Goal: Transaction & Acquisition: Purchase product/service

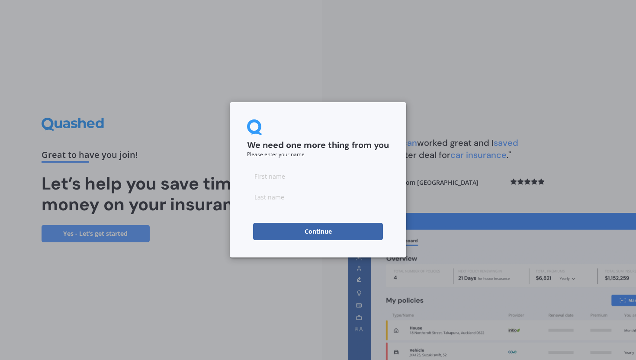
click at [281, 173] on input at bounding box center [318, 175] width 142 height 17
type input "[PERSON_NAME]"
click at [306, 231] on button "Continue" at bounding box center [318, 231] width 130 height 17
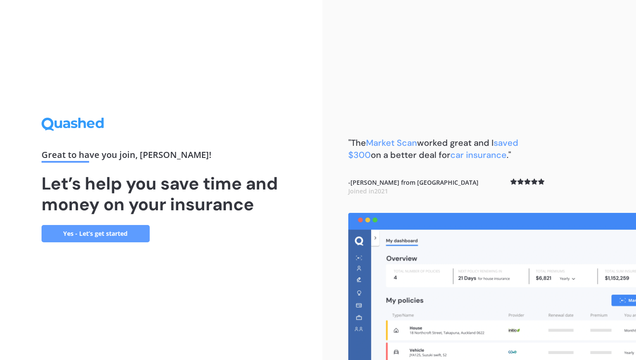
click at [124, 231] on link "Yes - Let’s get started" at bounding box center [96, 233] width 108 height 17
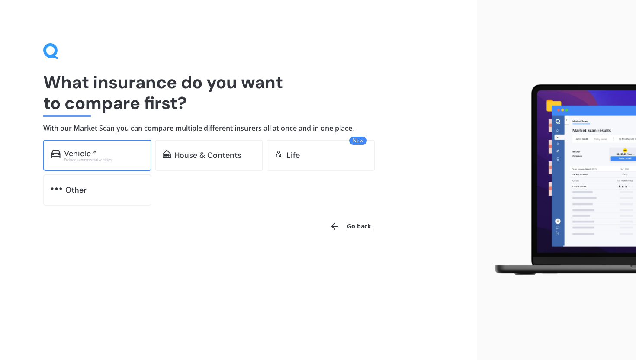
click at [125, 154] on div "Vehicle *" at bounding box center [104, 153] width 80 height 9
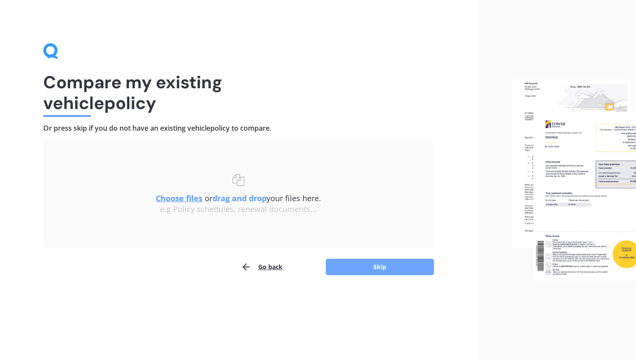
click at [401, 262] on button "Skip" at bounding box center [380, 267] width 108 height 16
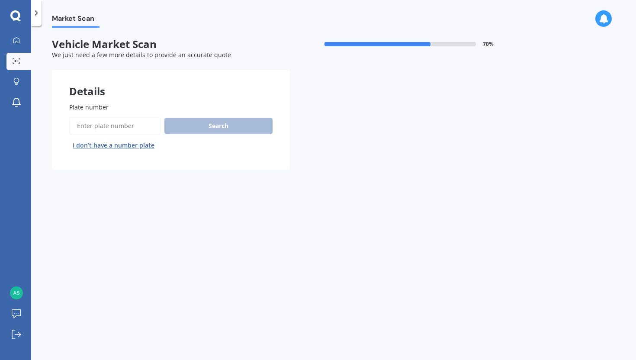
click at [142, 127] on input "Plate number" at bounding box center [115, 126] width 92 height 18
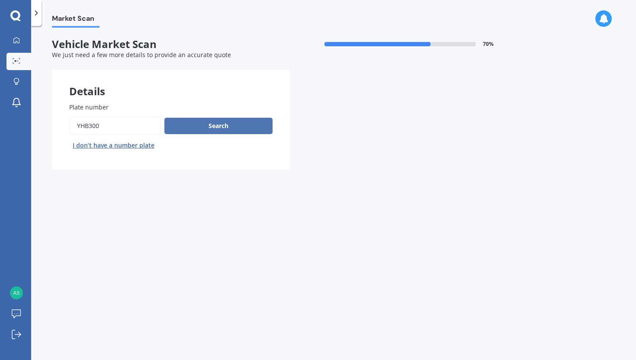
click at [251, 126] on button "Search" at bounding box center [218, 126] width 108 height 16
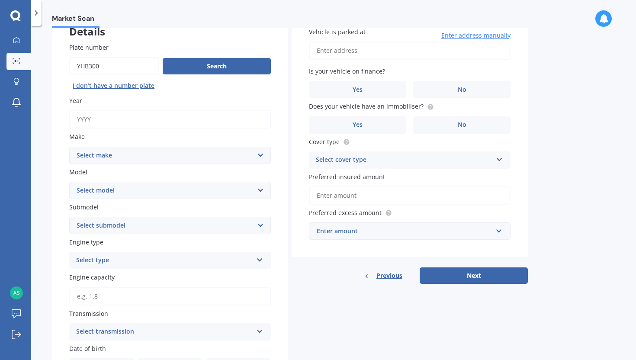
scroll to position [10, 0]
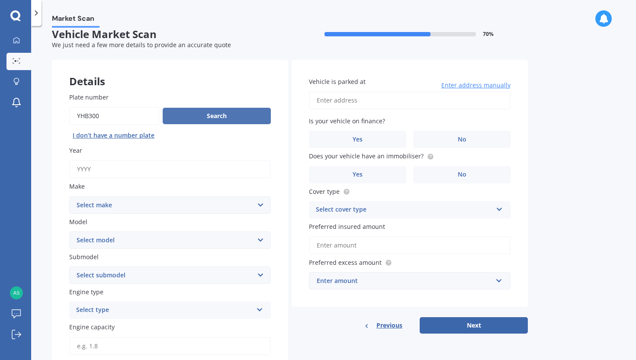
click at [220, 116] on button "Search" at bounding box center [217, 116] width 108 height 16
click at [80, 119] on input "Plate number" at bounding box center [114, 116] width 90 height 18
type input "phb300"
click at [204, 109] on button "Search" at bounding box center [217, 116] width 108 height 16
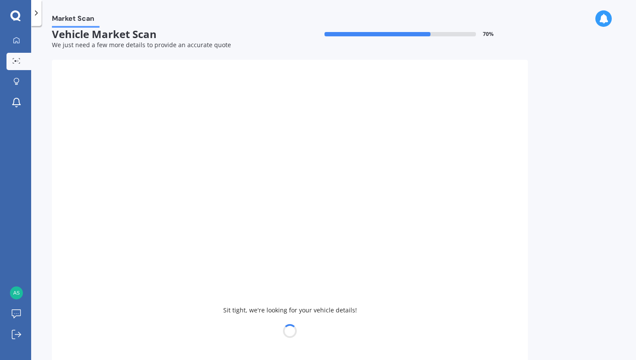
type input "2022"
select select "TOYOTA"
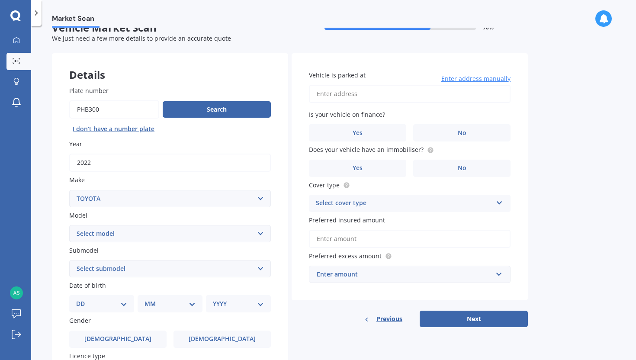
scroll to position [25, 0]
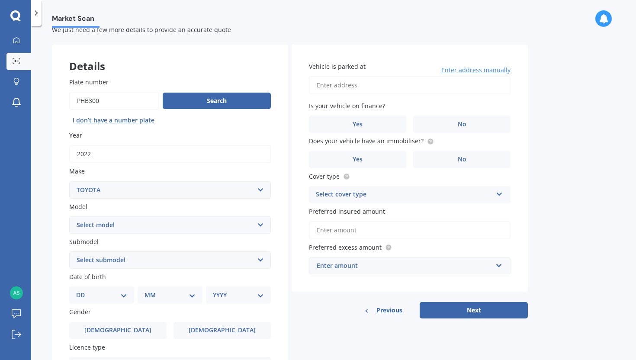
click at [250, 223] on select "Select model 4 Runner 86 [PERSON_NAME] Alphard Altezza Aqua Aristo Aurion Auris…" at bounding box center [169, 224] width 201 height 17
select select "YARIS"
click at [163, 261] on select "Select submodel (All other) Cross 1.5 GR petrol turbo GX auto GX manual Hybrid …" at bounding box center [169, 259] width 201 height 17
select select "GR PETROL TURBO"
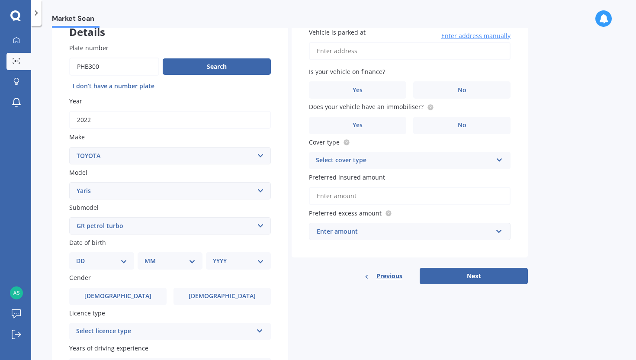
scroll to position [91, 0]
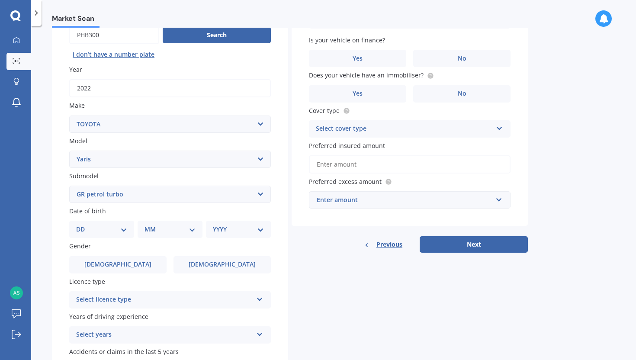
click at [111, 227] on select "DD 01 02 03 04 05 06 07 08 09 10 11 12 13 14 15 16 17 18 19 20 21 22 23 24 25 2…" at bounding box center [101, 229] width 51 height 10
select select "25"
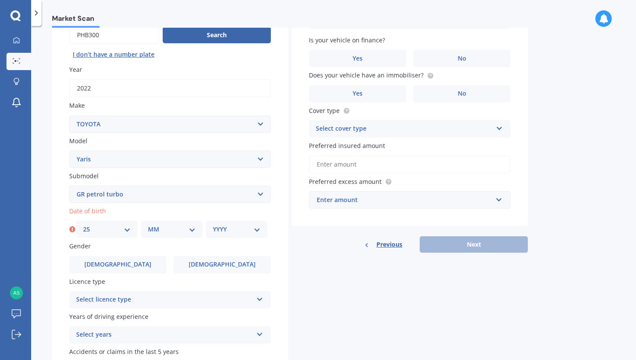
click at [176, 237] on div "MM 01 02 03 04 05 06 07 08 09 10 11 12" at bounding box center [171, 228] width 61 height 17
drag, startPoint x: 176, startPoint y: 225, endPoint x: 176, endPoint y: 243, distance: 18.2
click at [176, 225] on div "MM 01 02 03 04 05 06 07 08 09 10 11 12" at bounding box center [171, 228] width 61 height 17
click at [193, 233] on select "MM 01 02 03 04 05 06 07 08 09 10 11 12" at bounding box center [172, 229] width 48 height 10
select select "10"
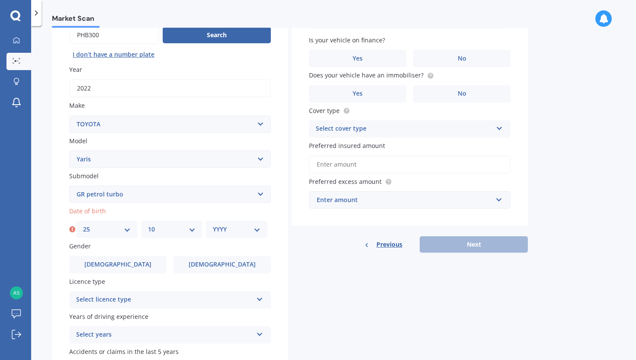
drag, startPoint x: 245, startPoint y: 222, endPoint x: 243, endPoint y: 227, distance: 5.3
click at [245, 222] on div "YYYY 2025 2024 2023 2022 2021 2020 2019 2018 2017 2016 2015 2014 2013 2012 2011…" at bounding box center [236, 228] width 61 height 17
click at [243, 230] on select "YYYY 2025 2024 2023 2022 2021 2020 2019 2018 2017 2016 2015 2014 2013 2012 2011…" at bounding box center [237, 229] width 48 height 10
select select "1988"
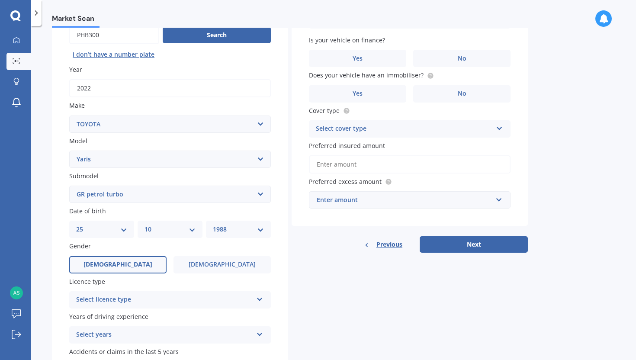
click at [132, 268] on label "[DEMOGRAPHIC_DATA]" at bounding box center [117, 264] width 97 height 17
click at [0, 0] on input "[DEMOGRAPHIC_DATA]" at bounding box center [0, 0] width 0 height 0
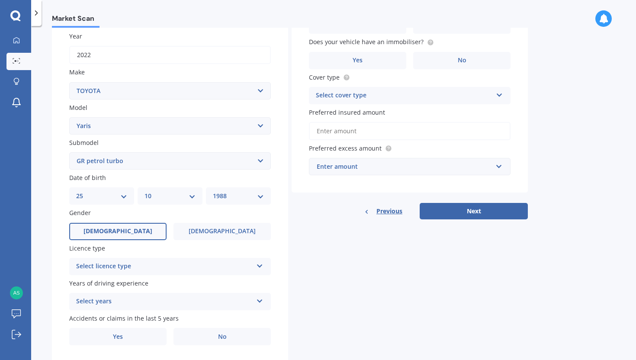
scroll to position [151, 0]
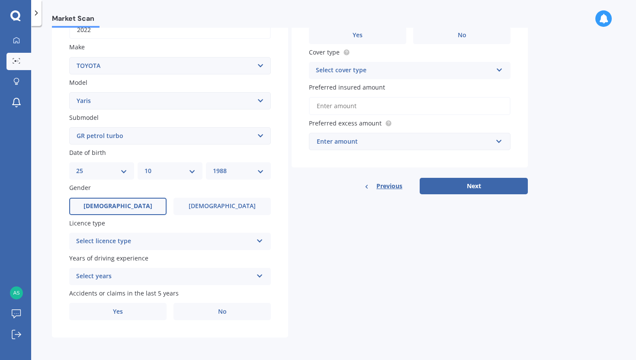
click at [147, 243] on div "Select licence type" at bounding box center [164, 241] width 176 height 10
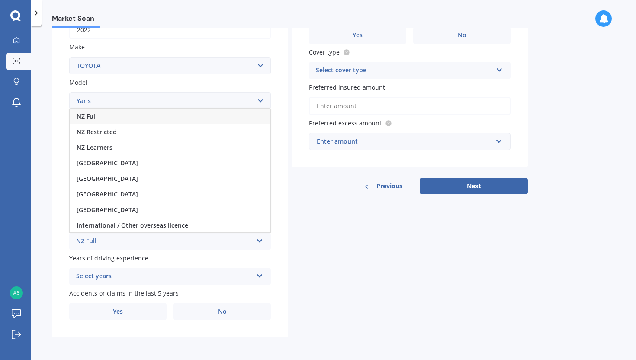
click at [119, 113] on div "NZ Full" at bounding box center [170, 117] width 201 height 16
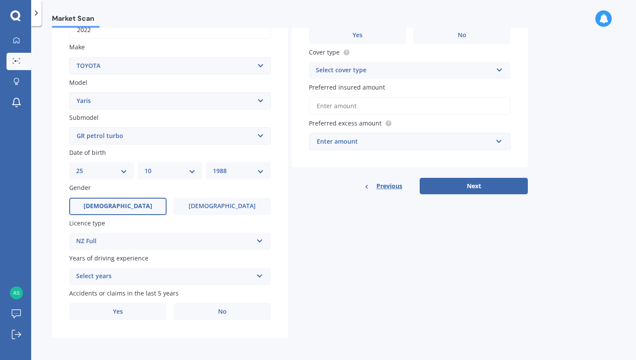
click at [184, 278] on div "Select years" at bounding box center [164, 276] width 176 height 10
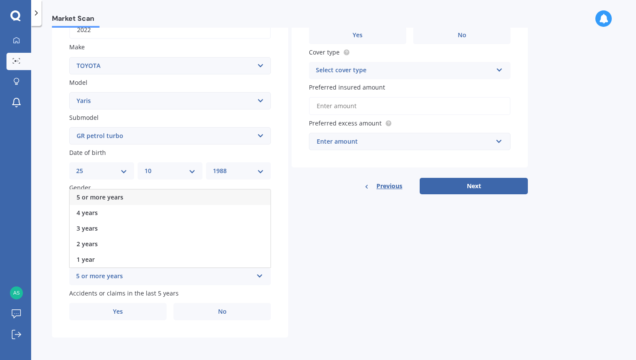
click at [134, 193] on div "5 or more years" at bounding box center [170, 197] width 201 height 16
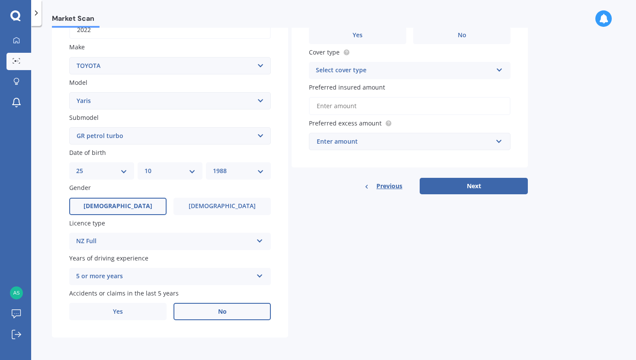
click at [222, 313] on span "No" at bounding box center [222, 311] width 9 height 7
click at [0, 0] on input "No" at bounding box center [0, 0] width 0 height 0
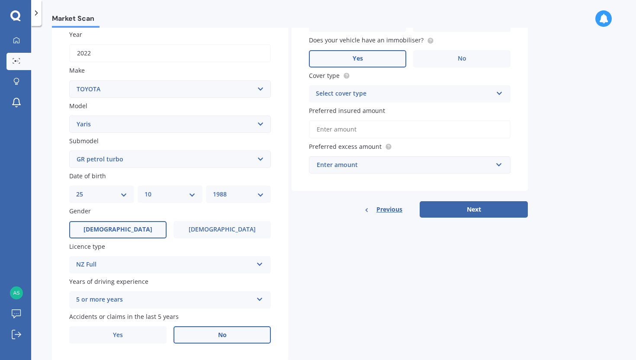
scroll to position [0, 0]
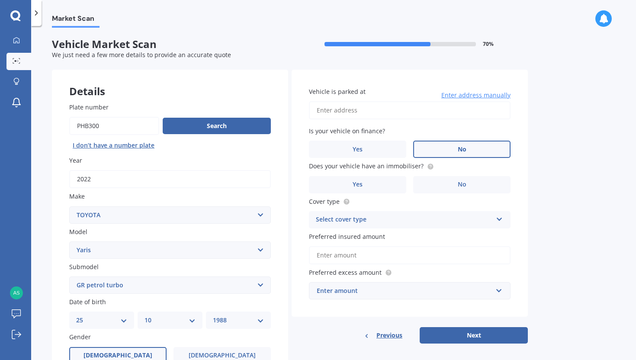
drag, startPoint x: 445, startPoint y: 154, endPoint x: 420, endPoint y: 148, distance: 25.9
click at [445, 154] on label "No" at bounding box center [461, 149] width 97 height 17
click at [0, 0] on input "No" at bounding box center [0, 0] width 0 height 0
click at [382, 113] on input "Vehicle is parked at" at bounding box center [409, 110] width 201 height 18
type input "[STREET_ADDRESS]"
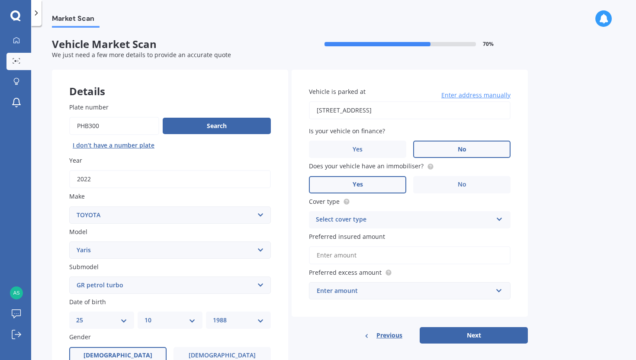
click at [367, 185] on label "Yes" at bounding box center [357, 184] width 97 height 17
click at [0, 0] on input "Yes" at bounding box center [0, 0] width 0 height 0
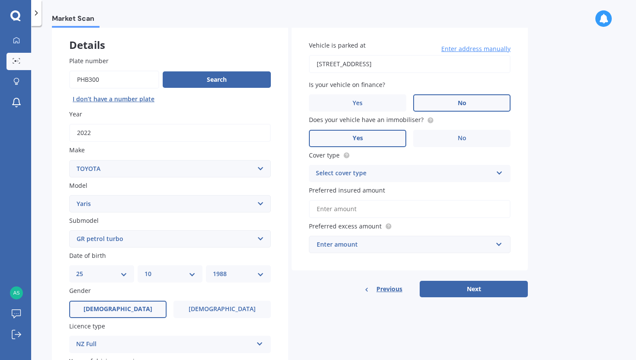
scroll to position [80, 0]
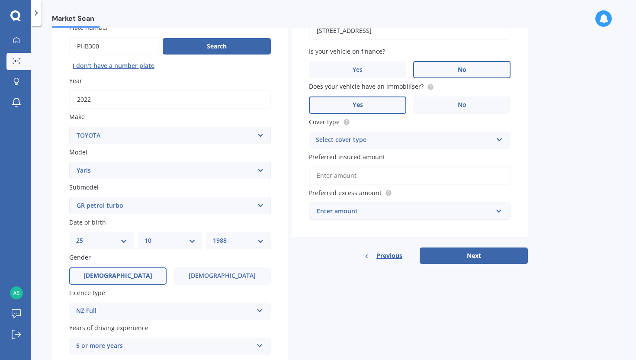
click at [450, 147] on div "Select cover type Comprehensive Third Party, Fire & Theft Third Party" at bounding box center [409, 139] width 201 height 17
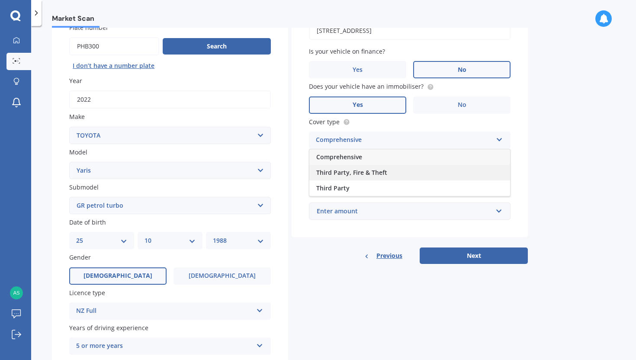
click at [430, 175] on div "Third Party, Fire & Theft" at bounding box center [409, 173] width 201 height 16
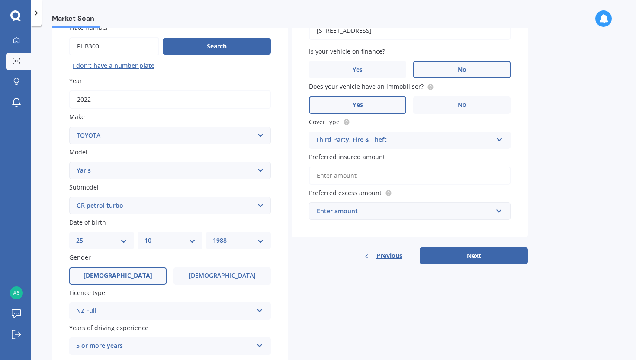
click at [423, 177] on input "Preferred insured amount" at bounding box center [409, 175] width 201 height 18
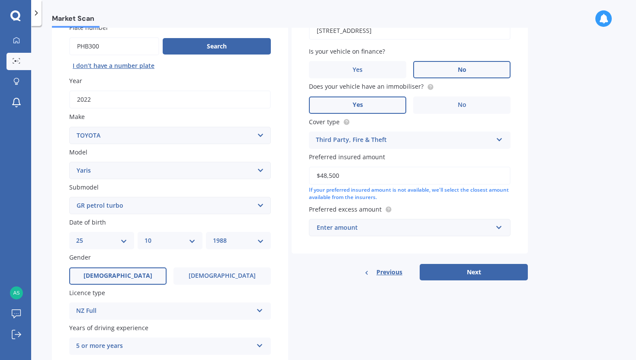
type input "$48,500"
click at [431, 227] on div "Enter amount" at bounding box center [404, 228] width 176 height 10
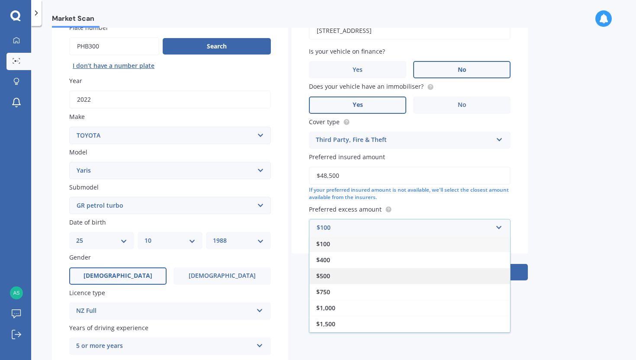
click at [424, 281] on div "$500" at bounding box center [409, 276] width 201 height 16
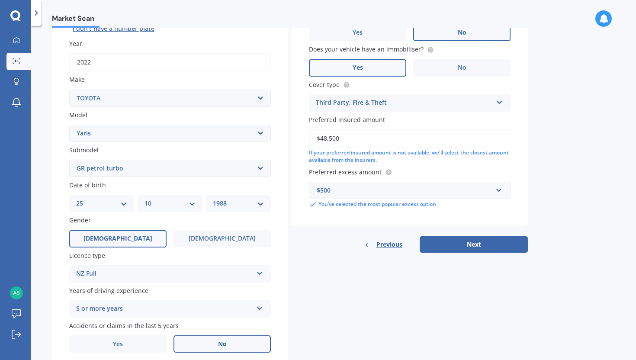
scroll to position [134, 0]
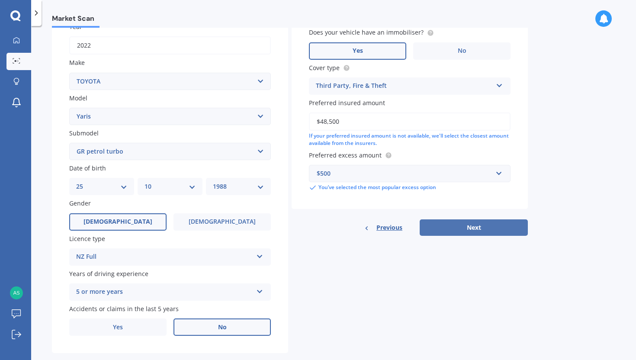
click at [463, 236] on button "Next" at bounding box center [473, 227] width 108 height 16
select select "25"
select select "10"
select select "1988"
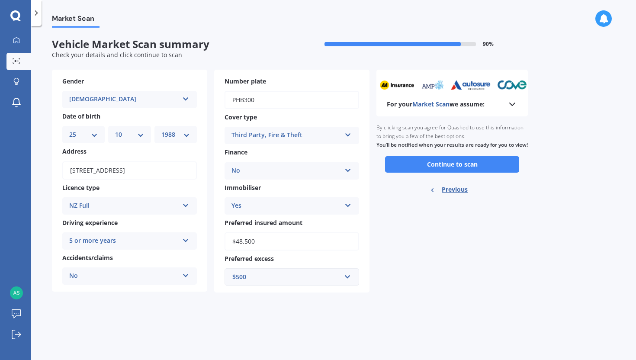
scroll to position [0, 0]
click at [428, 173] on button "Continue to scan" at bounding box center [452, 164] width 134 height 16
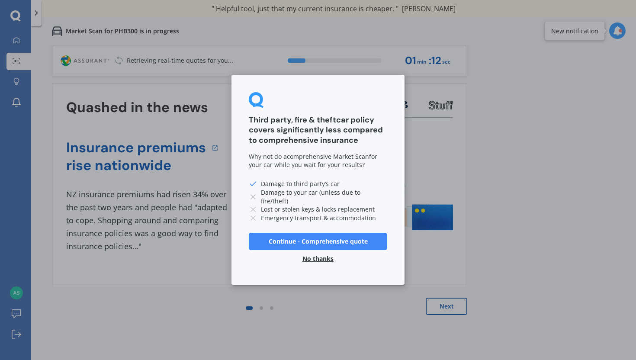
click at [325, 258] on button "No thanks" at bounding box center [318, 258] width 42 height 17
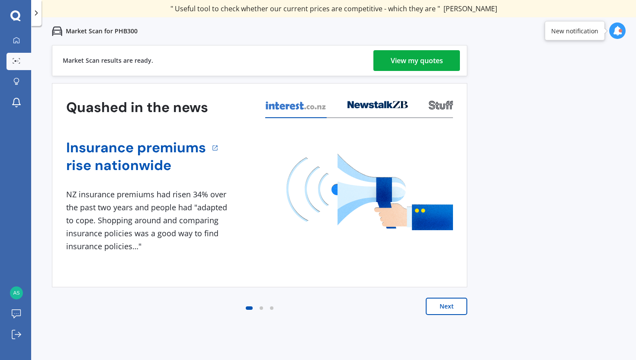
click at [386, 56] on link "View my quotes" at bounding box center [416, 60] width 86 height 21
